Goal: Task Accomplishment & Management: Manage account settings

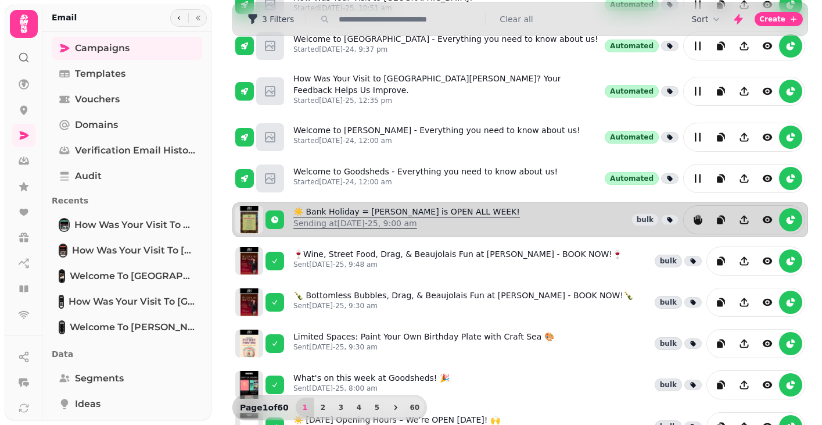
scroll to position [140, 0]
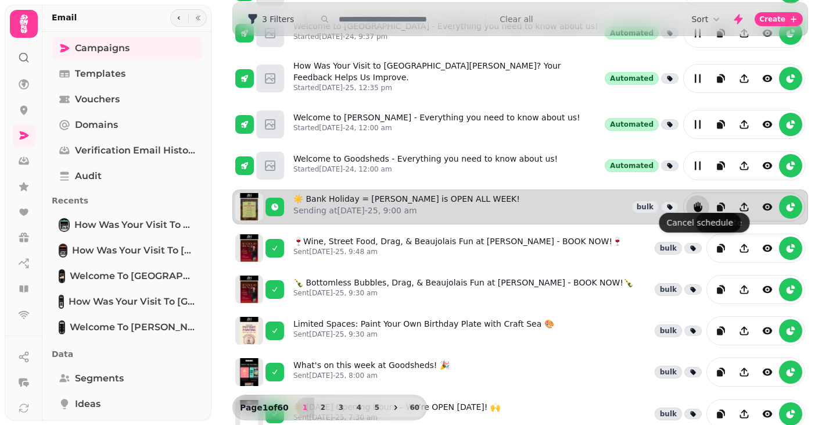
click at [701, 201] on icon "reports" at bounding box center [698, 207] width 12 height 12
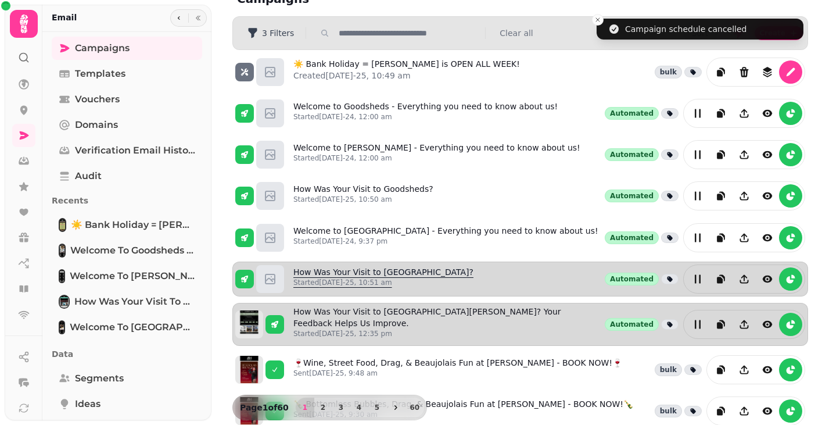
scroll to position [0, 0]
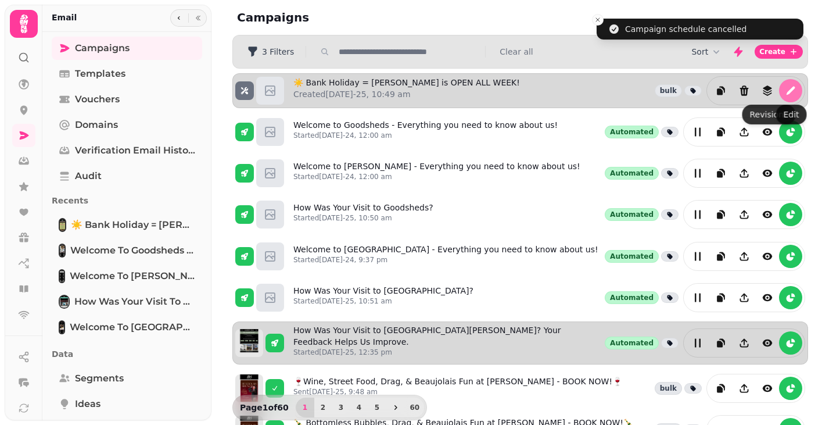
click at [791, 92] on icon "edit" at bounding box center [791, 91] width 12 height 12
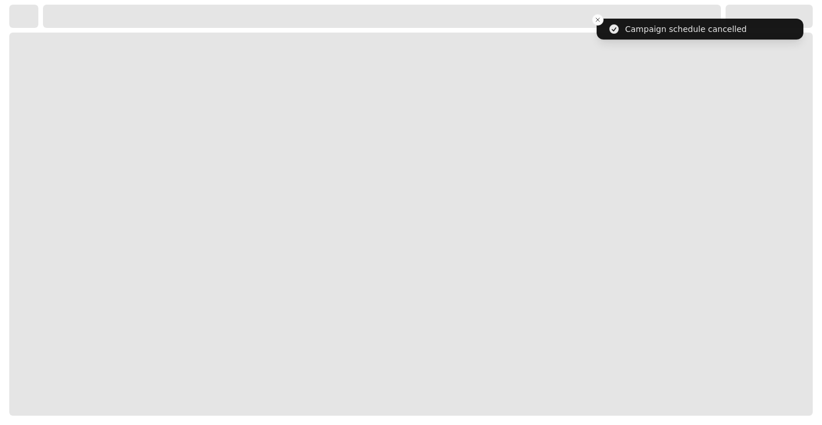
select select "**********"
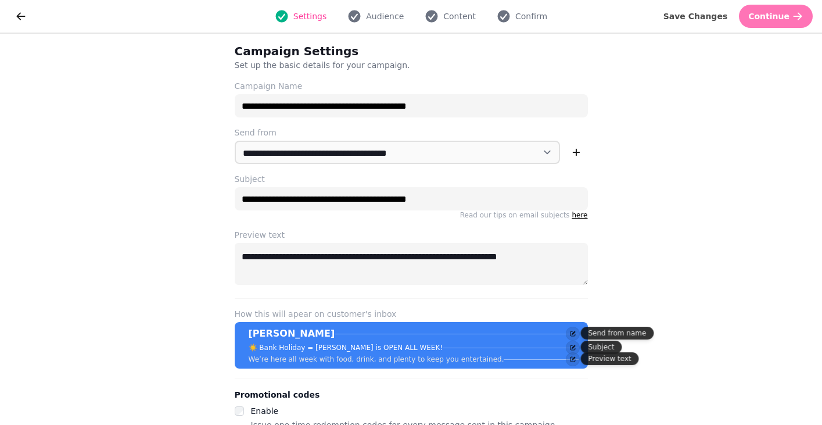
click at [801, 13] on icon "button" at bounding box center [798, 16] width 12 height 12
select select "**********"
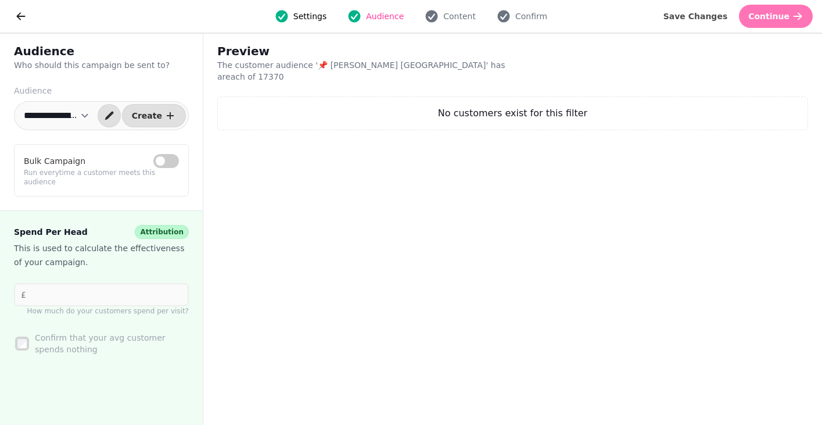
click at [792, 19] on icon "button" at bounding box center [798, 16] width 12 height 12
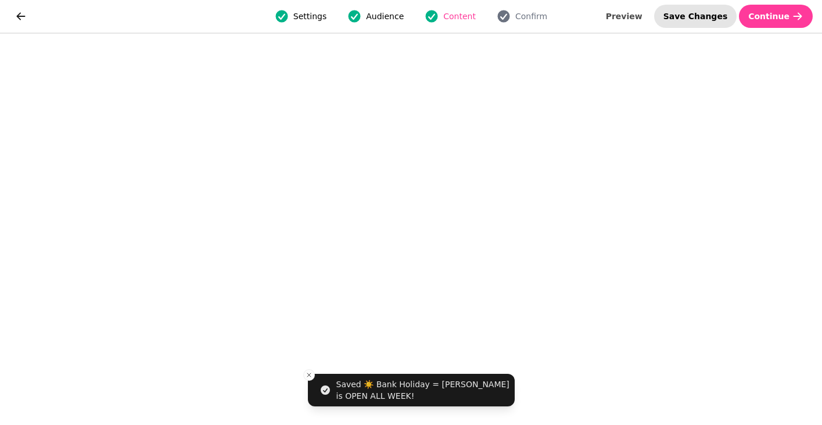
click at [708, 15] on span "Save Changes" at bounding box center [696, 16] width 65 height 8
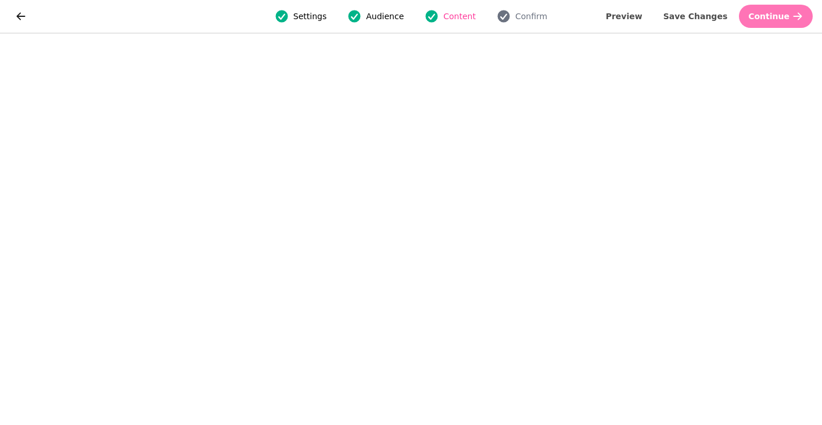
click at [785, 21] on button "Continue" at bounding box center [776, 16] width 74 height 23
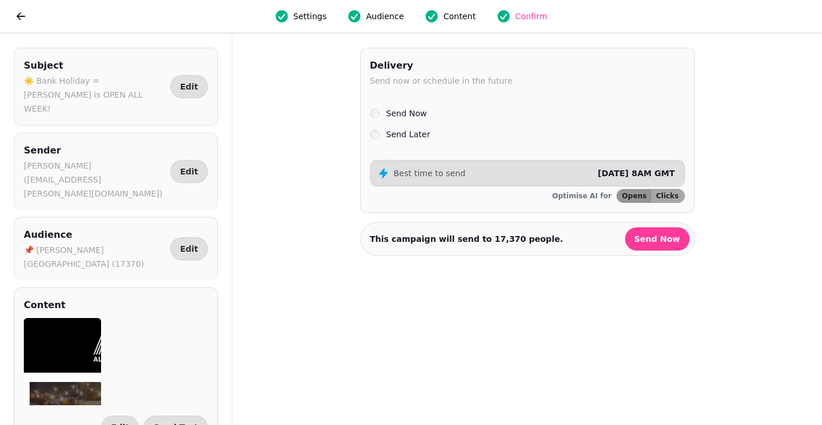
click at [405, 135] on label "Send Later" at bounding box center [408, 134] width 44 height 14
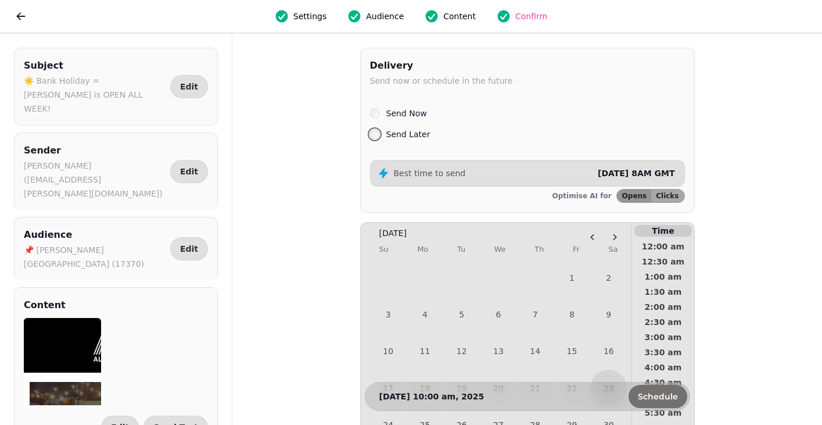
scroll to position [121, 0]
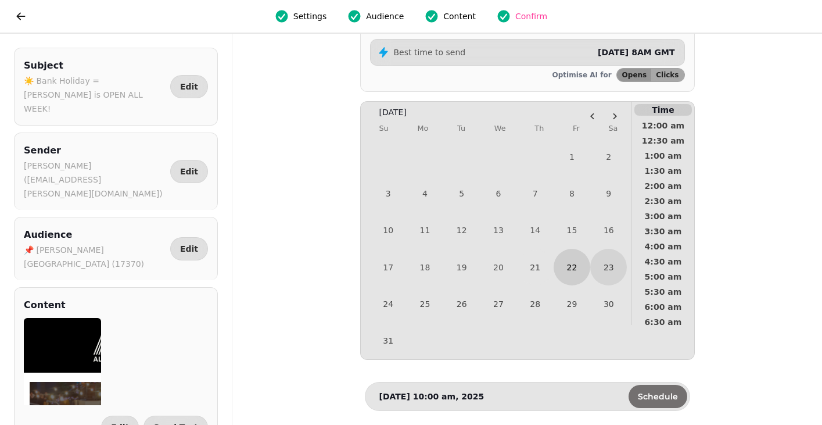
click at [581, 266] on button "22" at bounding box center [572, 267] width 37 height 37
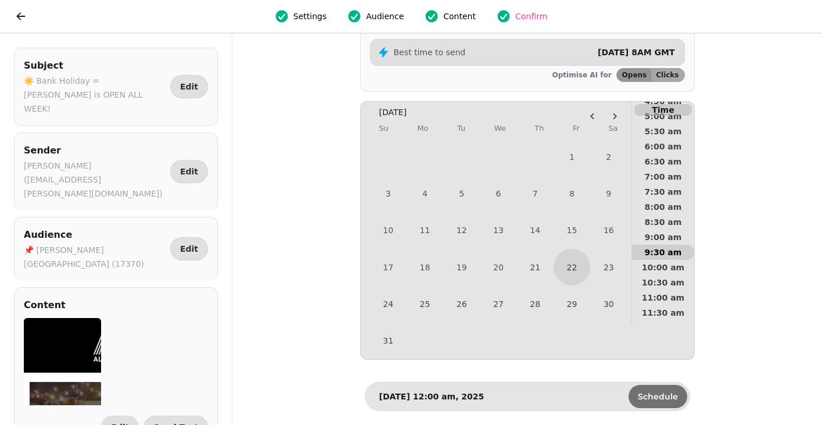
click at [658, 252] on span "9:30 am" at bounding box center [663, 252] width 43 height 8
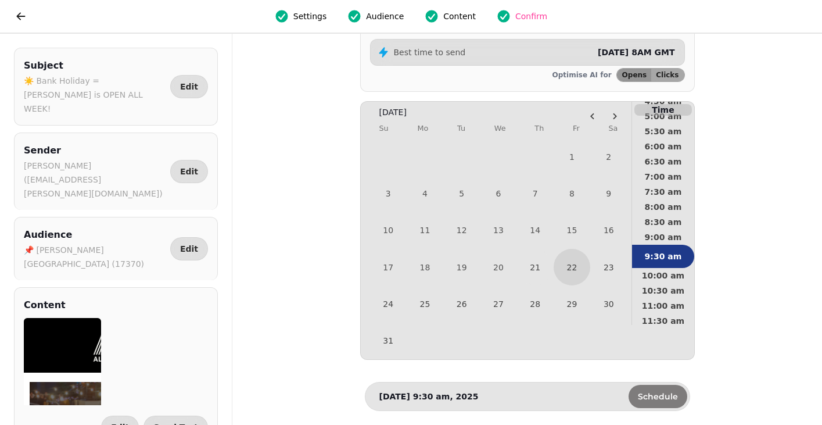
click at [656, 396] on span "Schedule" at bounding box center [658, 396] width 40 height 8
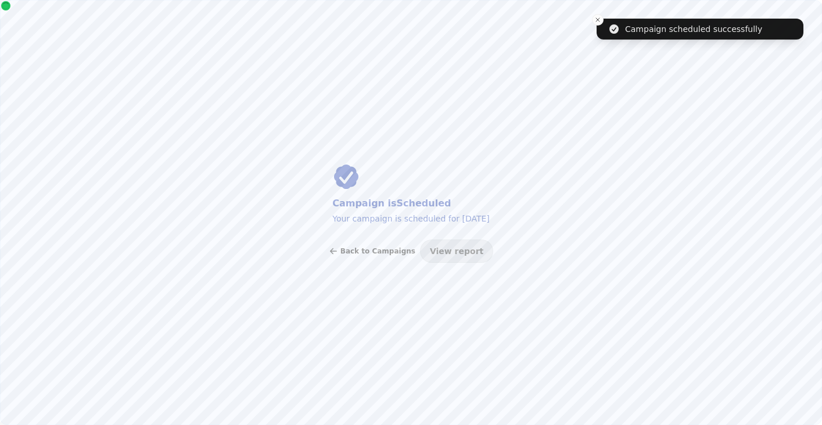
click at [362, 248] on span "Back to Campaigns" at bounding box center [378, 251] width 75 height 7
